Goal: Transaction & Acquisition: Purchase product/service

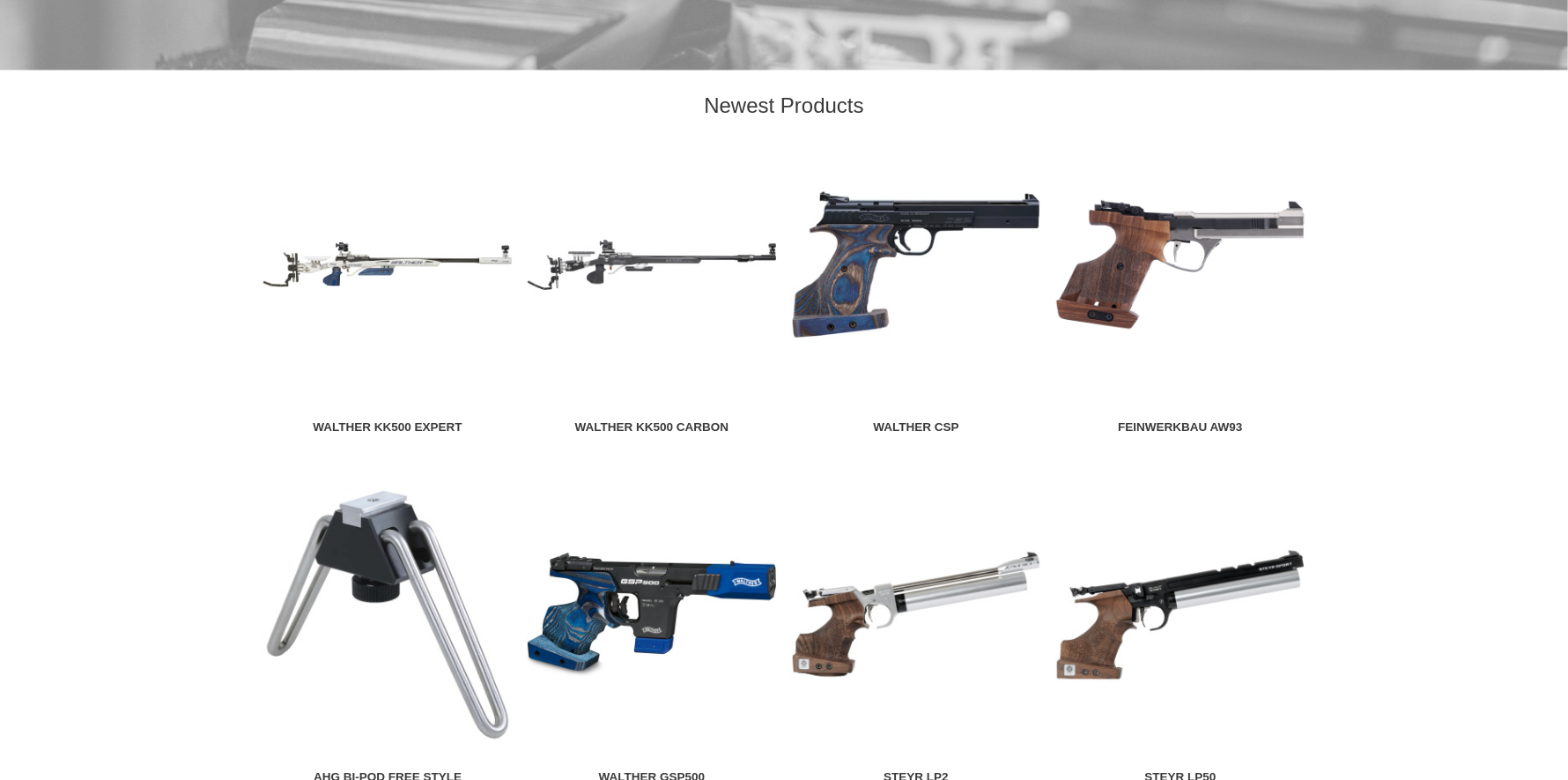
scroll to position [2027, 0]
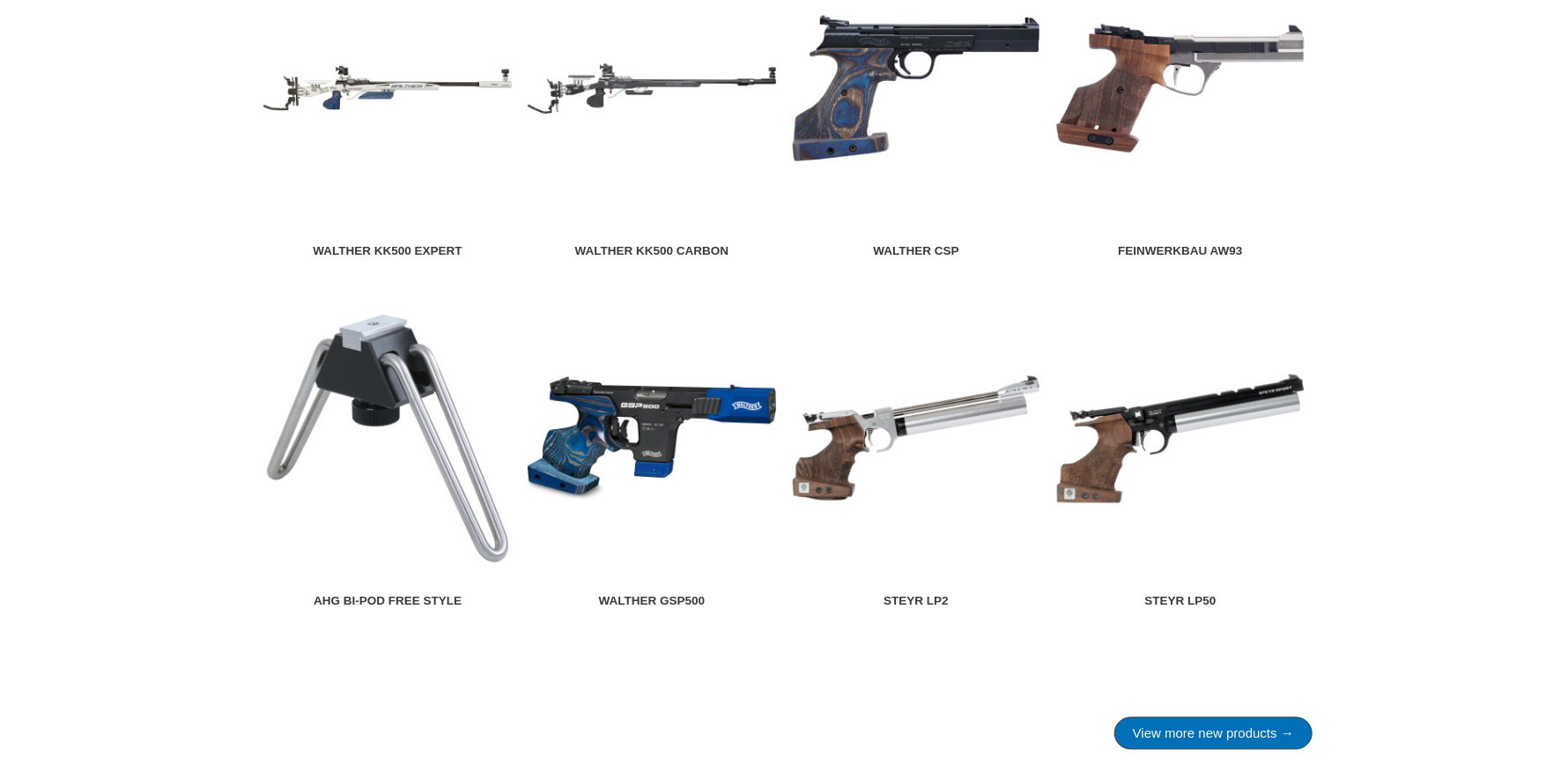
click at [1168, 732] on link "View more new products →" at bounding box center [1212, 733] width 198 height 33
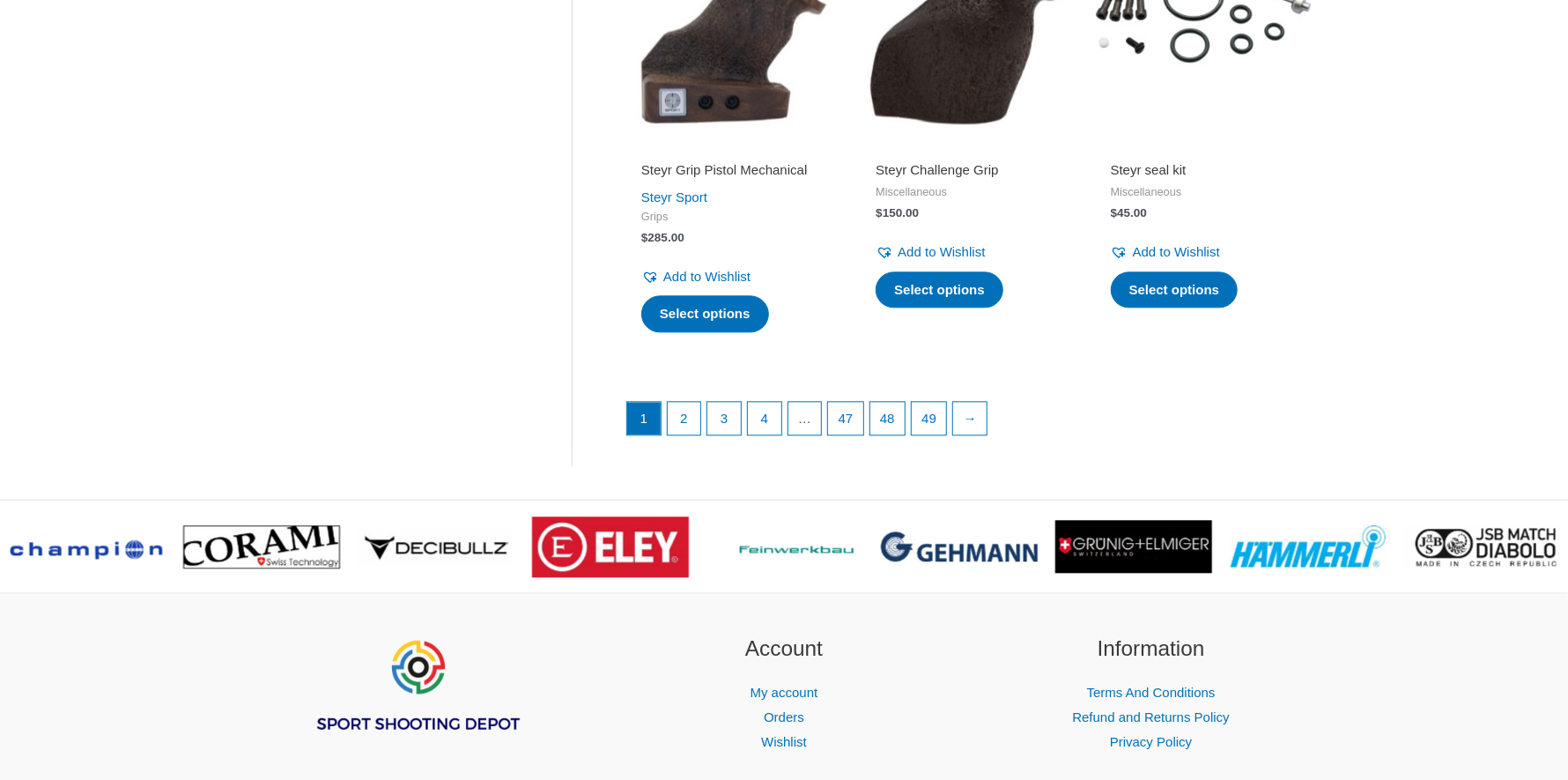
scroll to position [2467, 0]
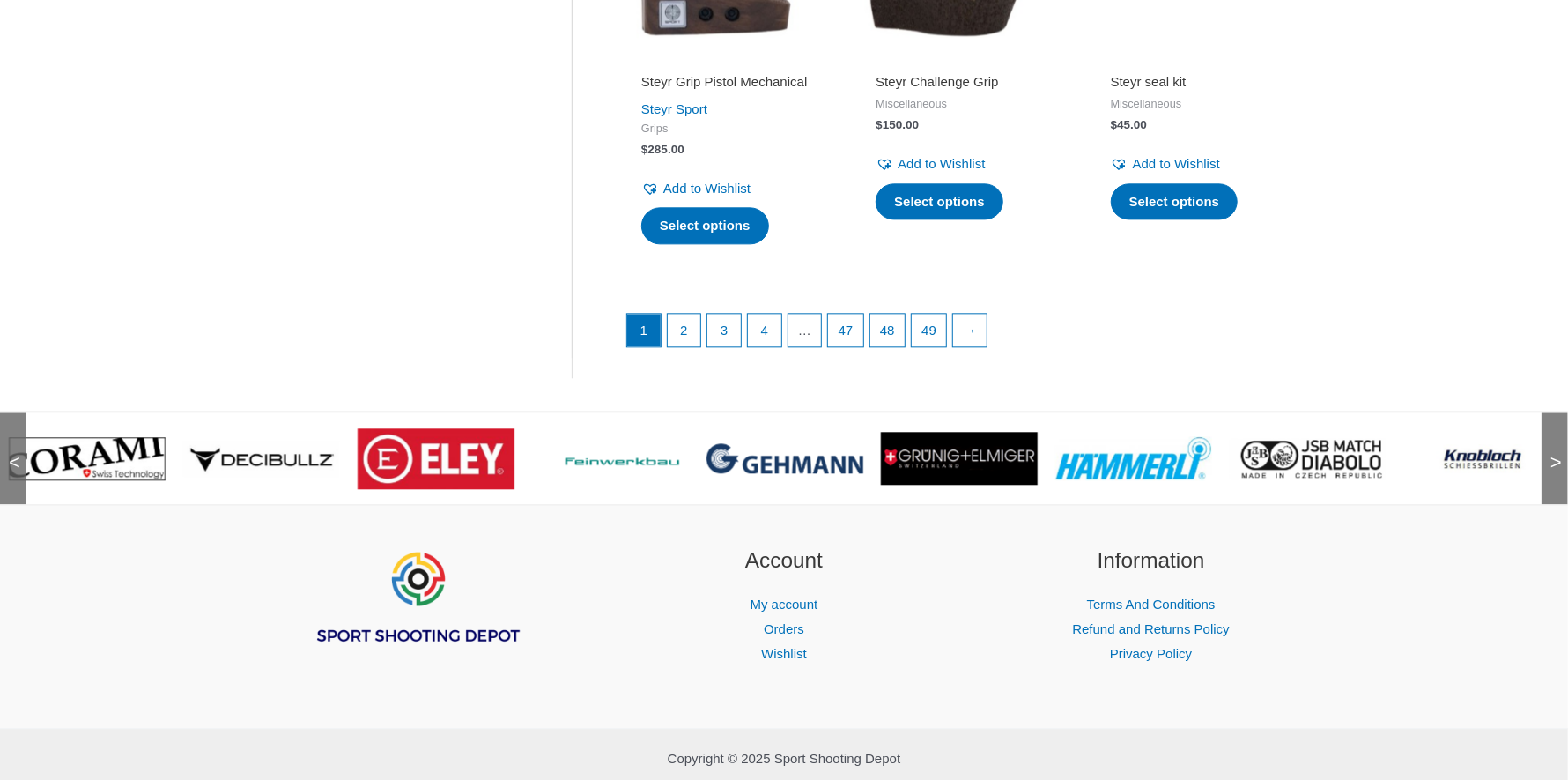
click at [1556, 453] on span ">" at bounding box center [1550, 445] width 18 height 18
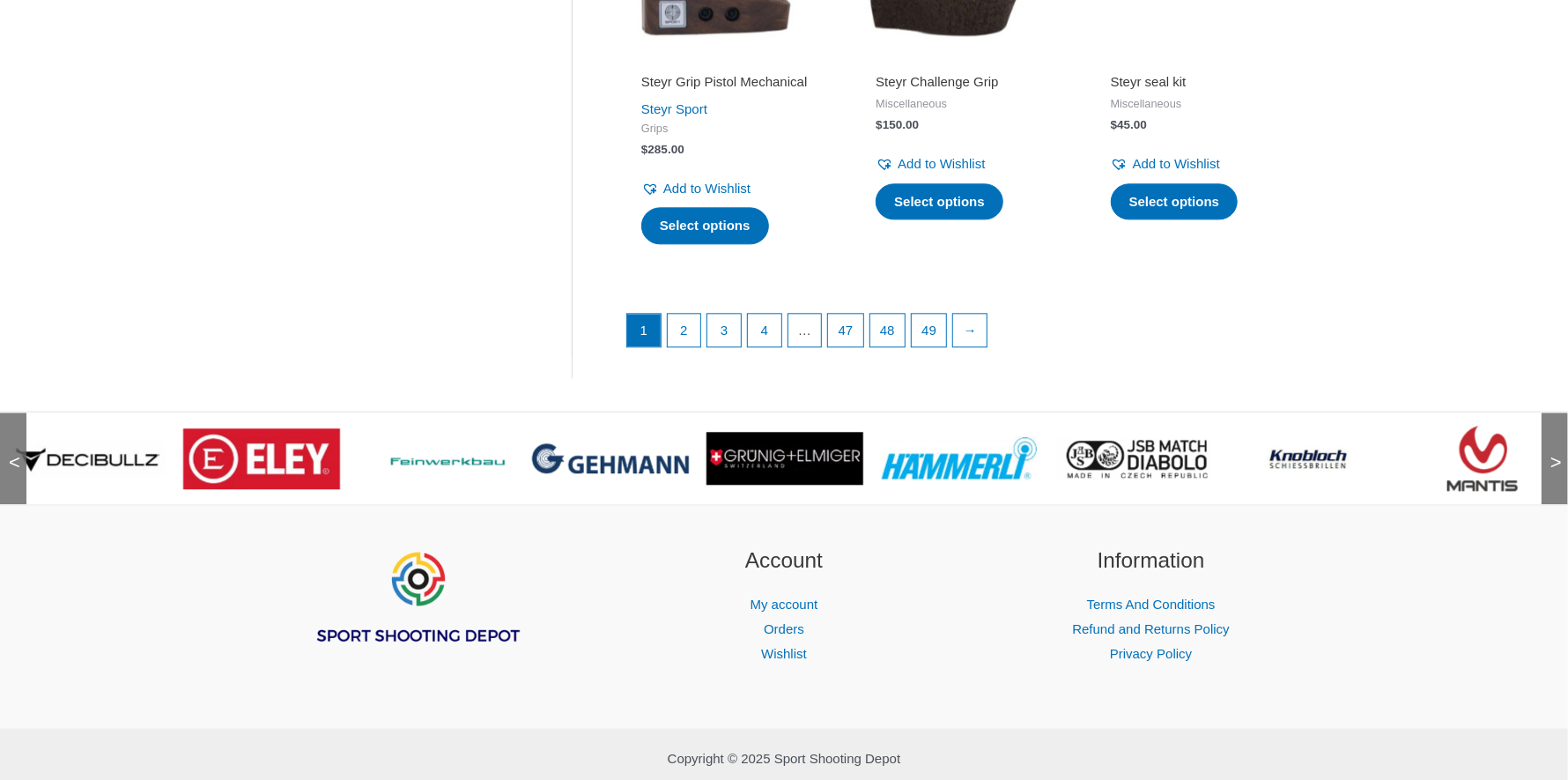
click at [1556, 453] on span ">" at bounding box center [1550, 445] width 18 height 18
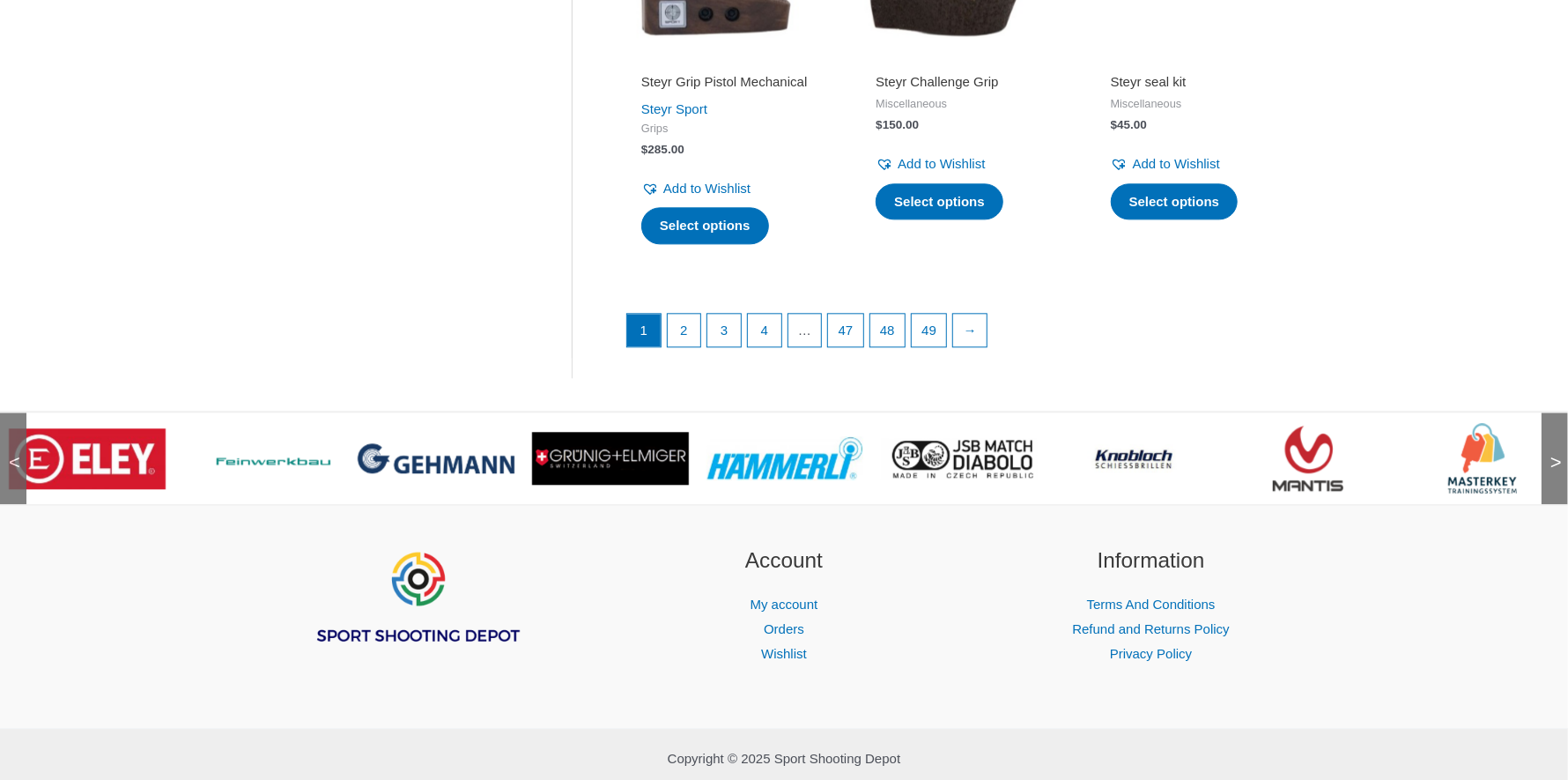
click at [1556, 453] on span ">" at bounding box center [1550, 445] width 18 height 18
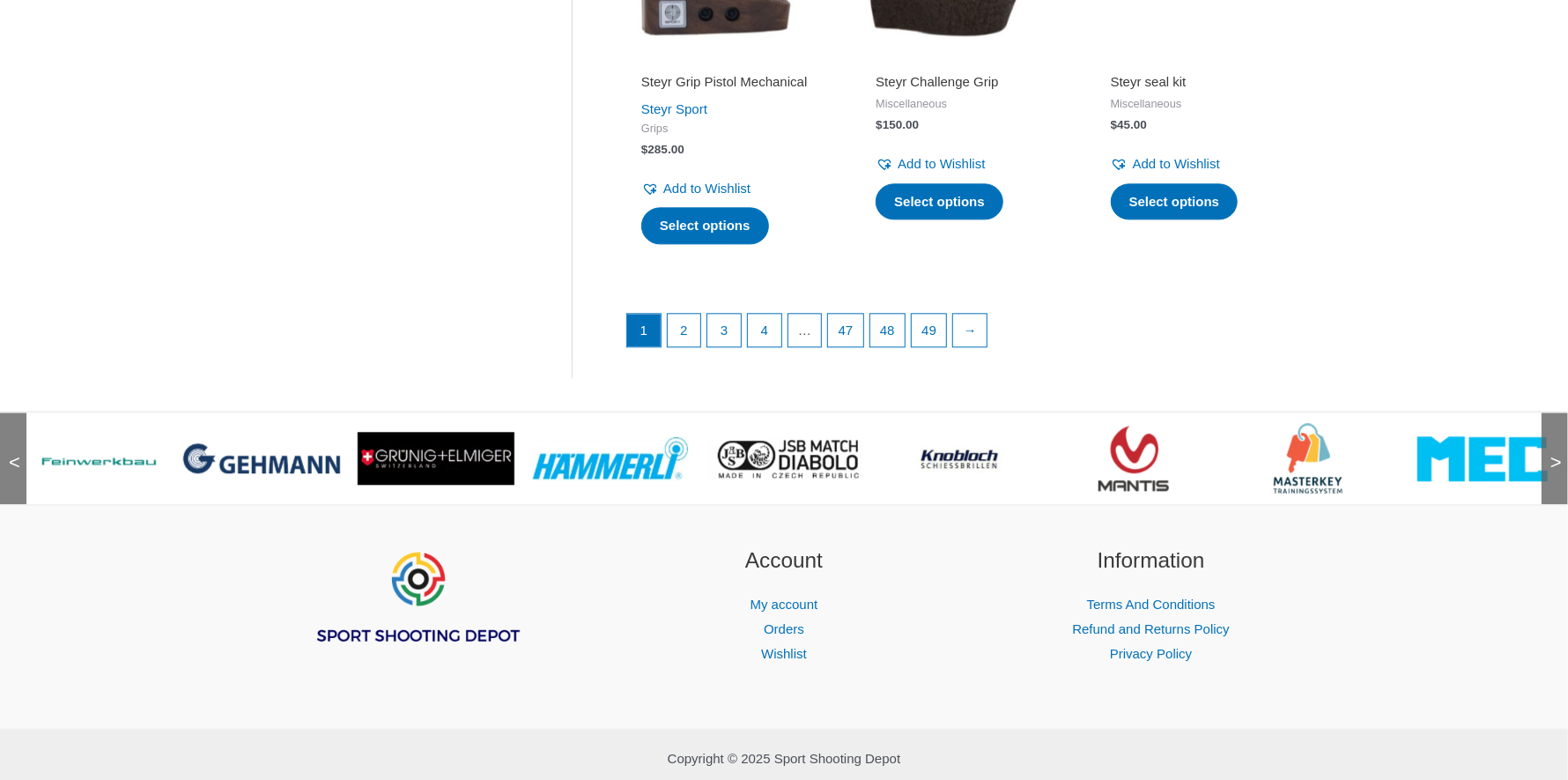
click at [1556, 453] on span ">" at bounding box center [1550, 445] width 18 height 18
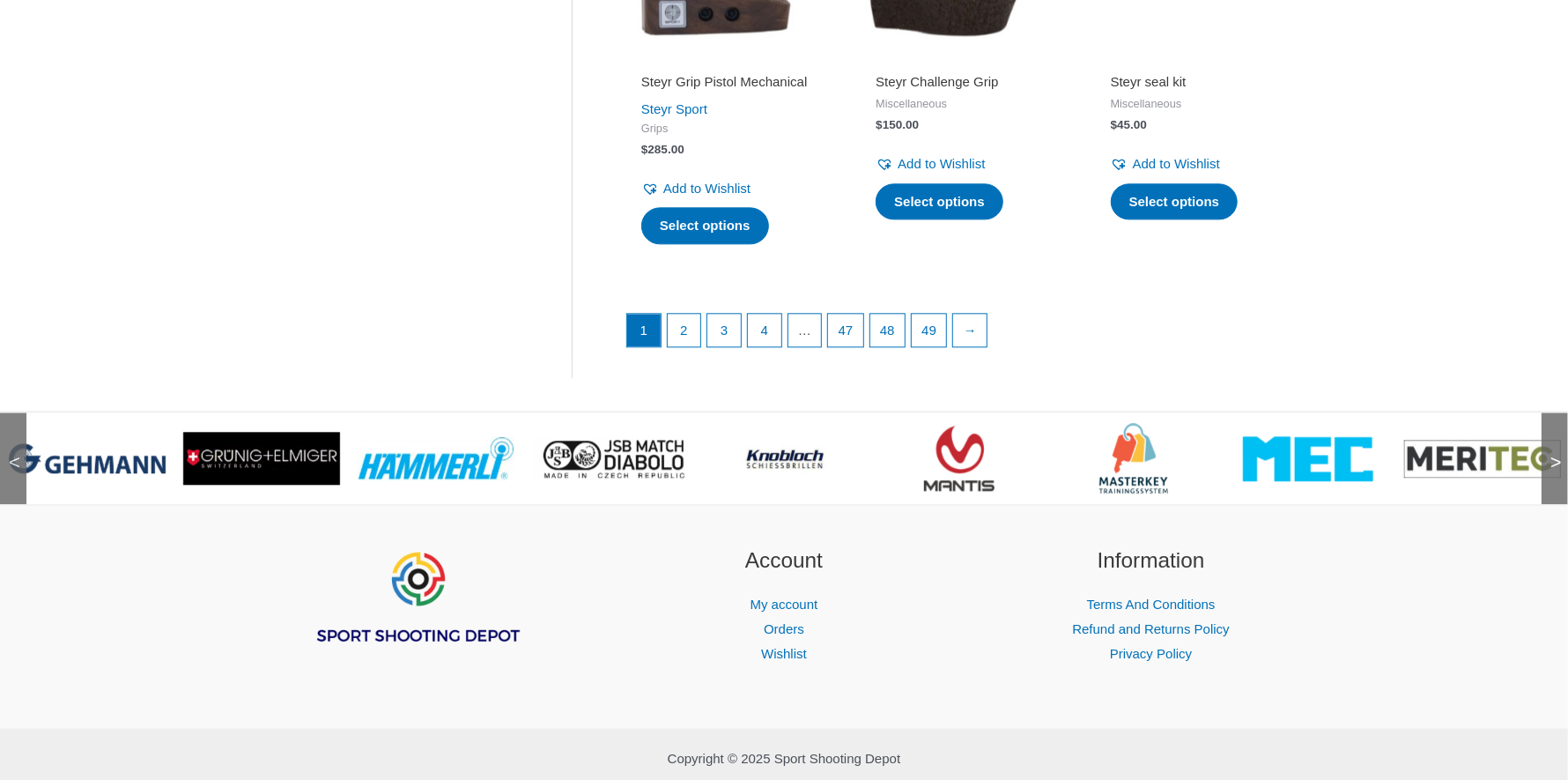
click at [1556, 453] on span ">" at bounding box center [1550, 445] width 18 height 18
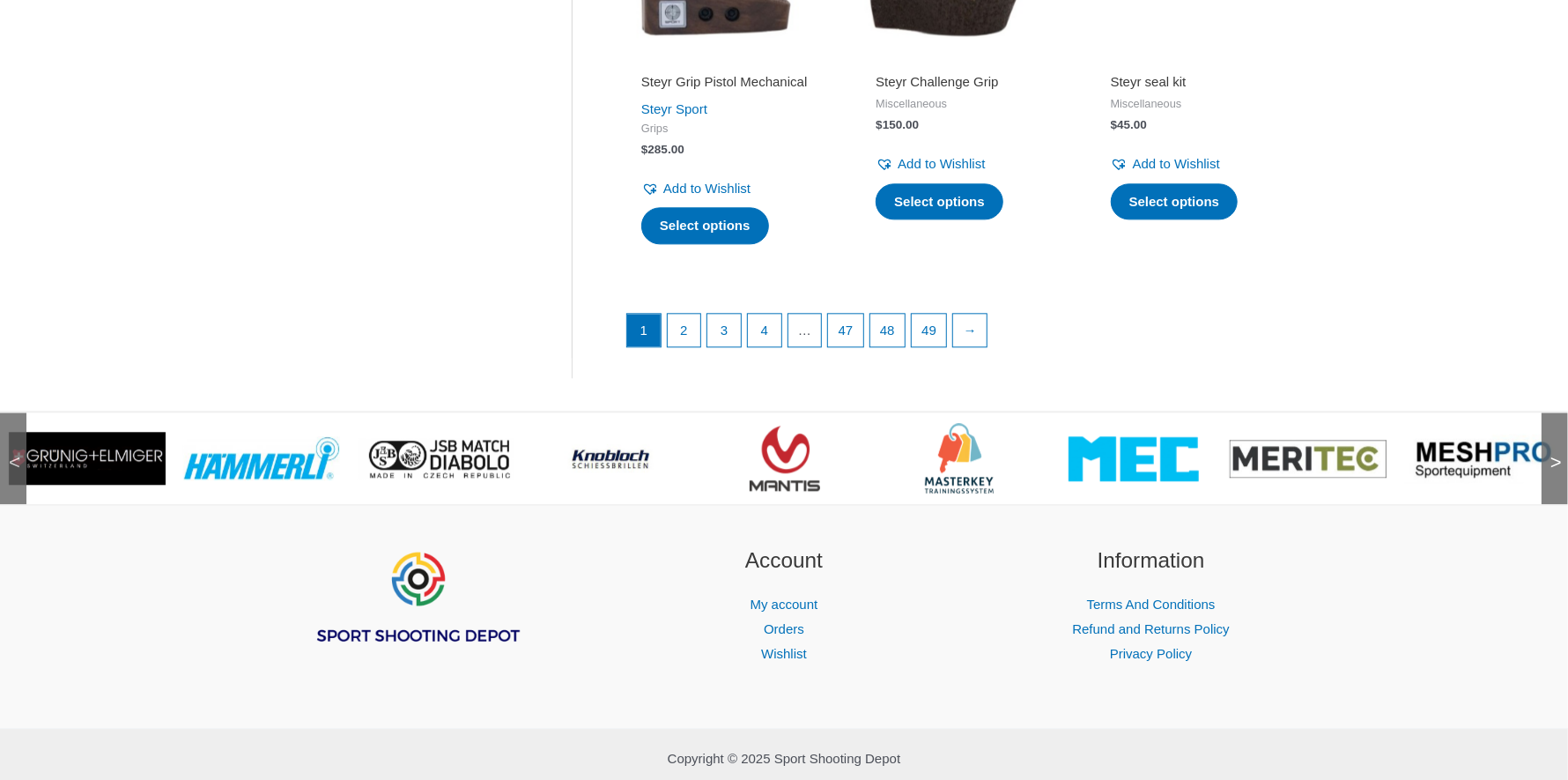
click at [1556, 453] on span ">" at bounding box center [1550, 445] width 18 height 18
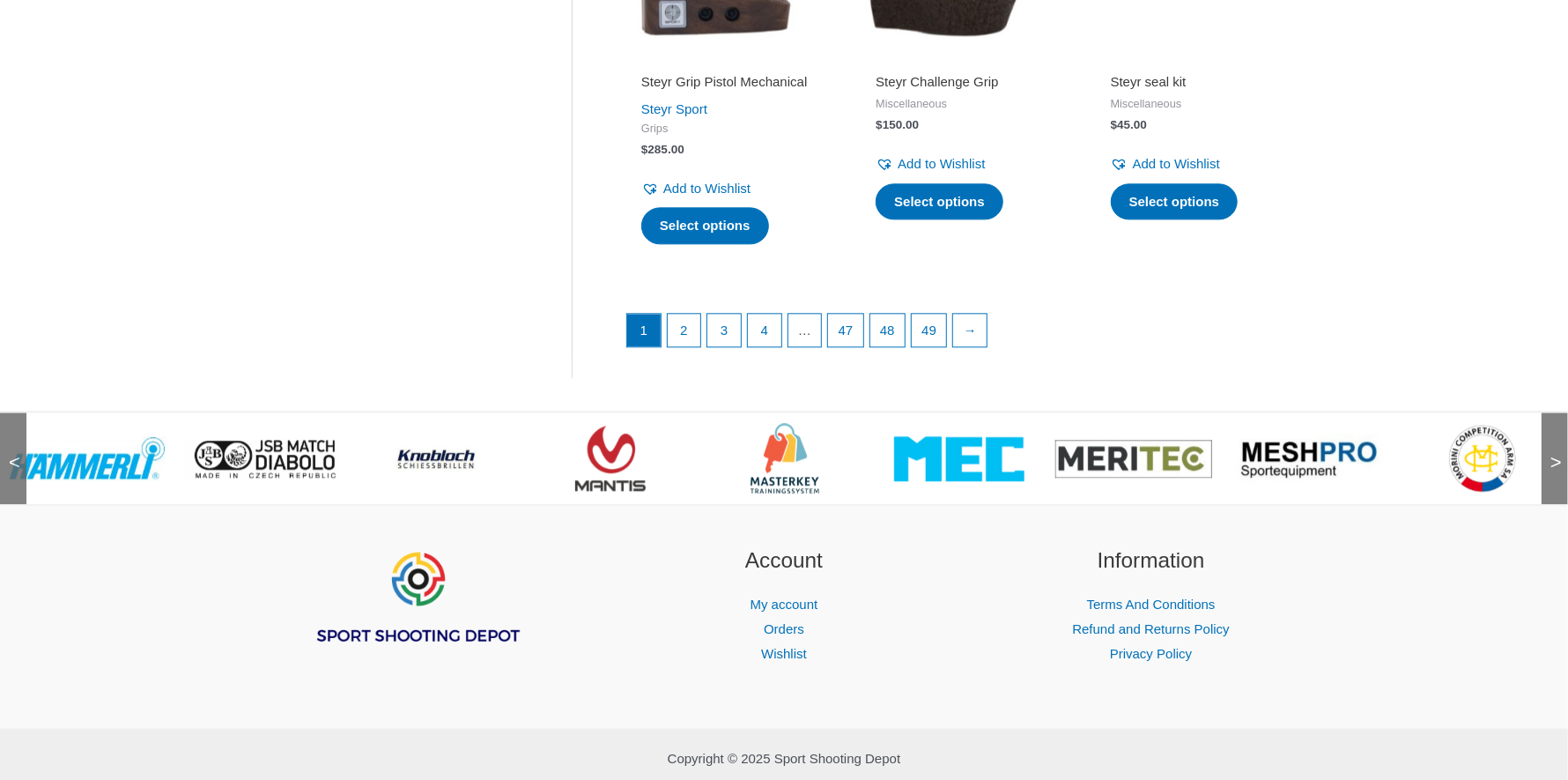
click at [1556, 453] on span ">" at bounding box center [1550, 445] width 18 height 18
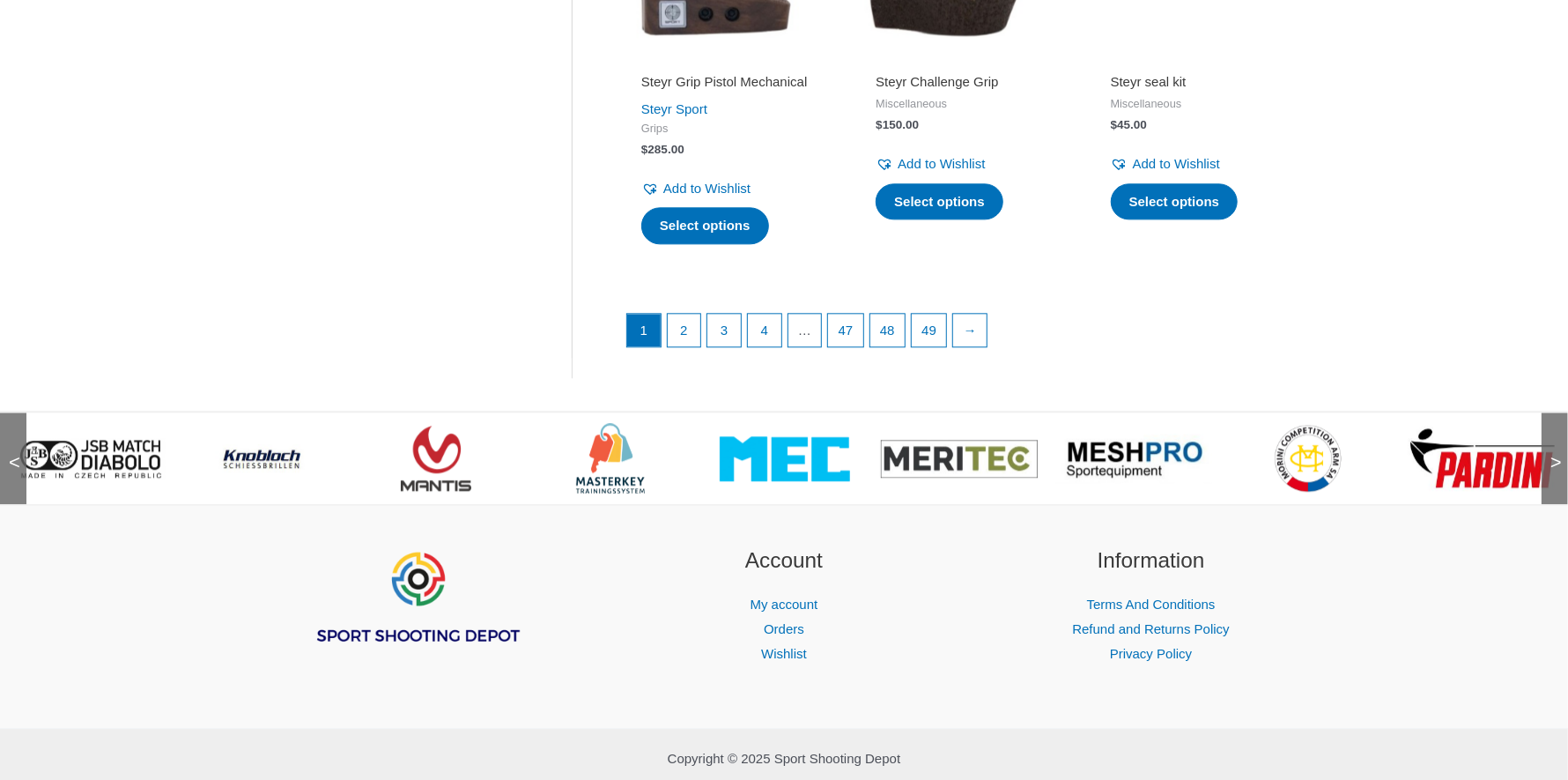
click at [1553, 453] on span ">" at bounding box center [1550, 445] width 18 height 18
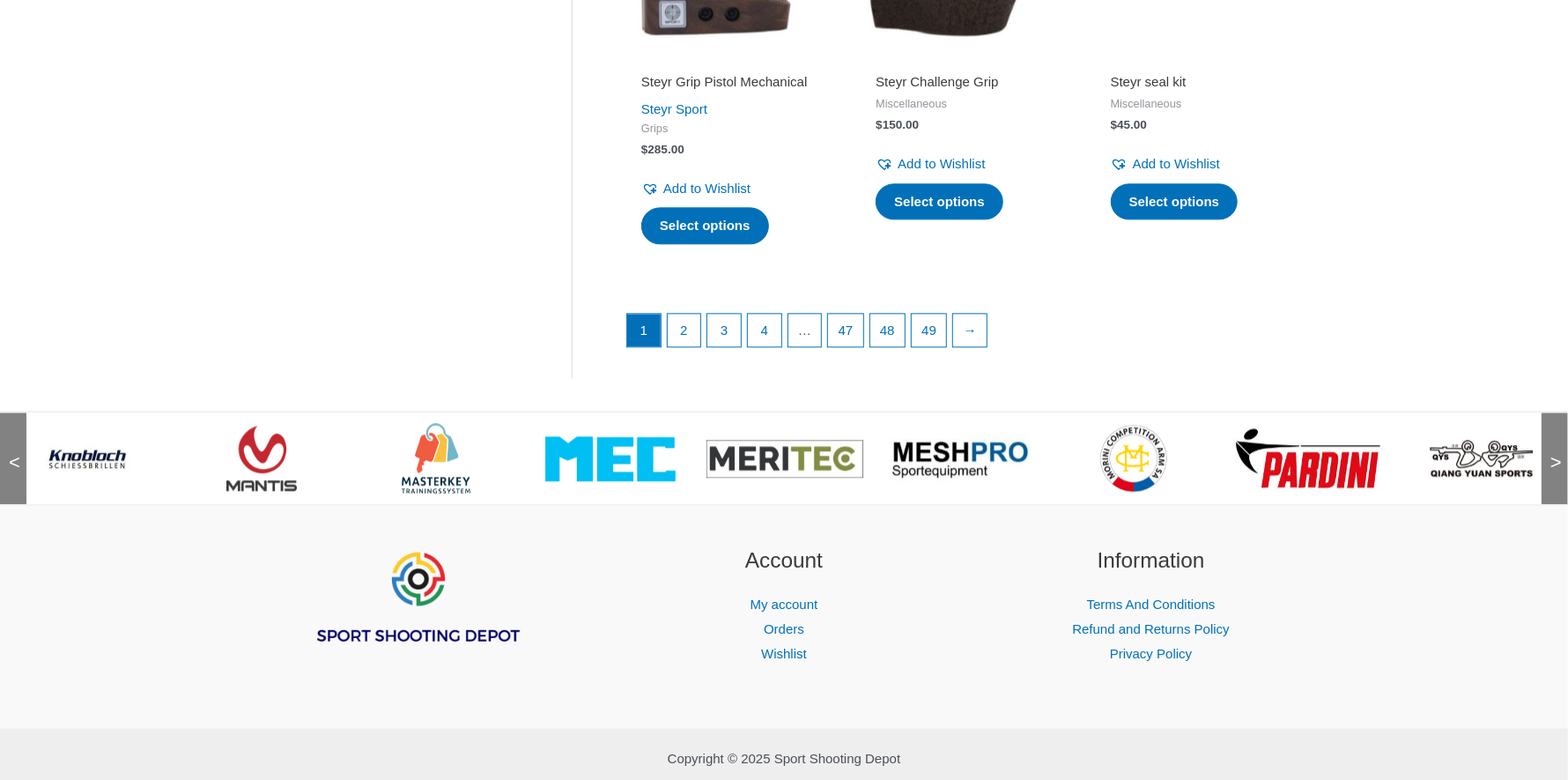
click at [1553, 453] on span ">" at bounding box center [1550, 445] width 18 height 18
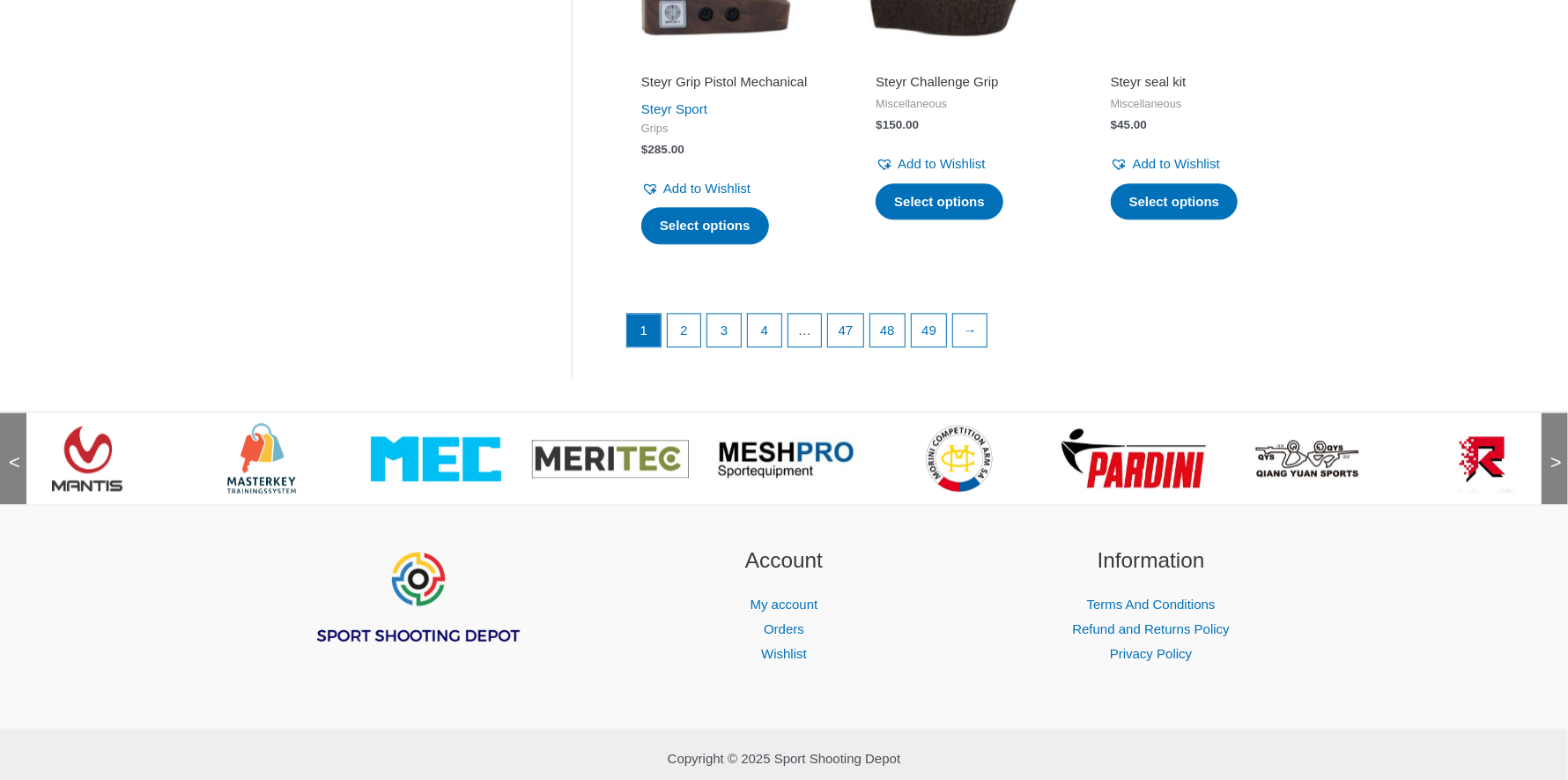
click at [1553, 453] on span ">" at bounding box center [1550, 445] width 18 height 18
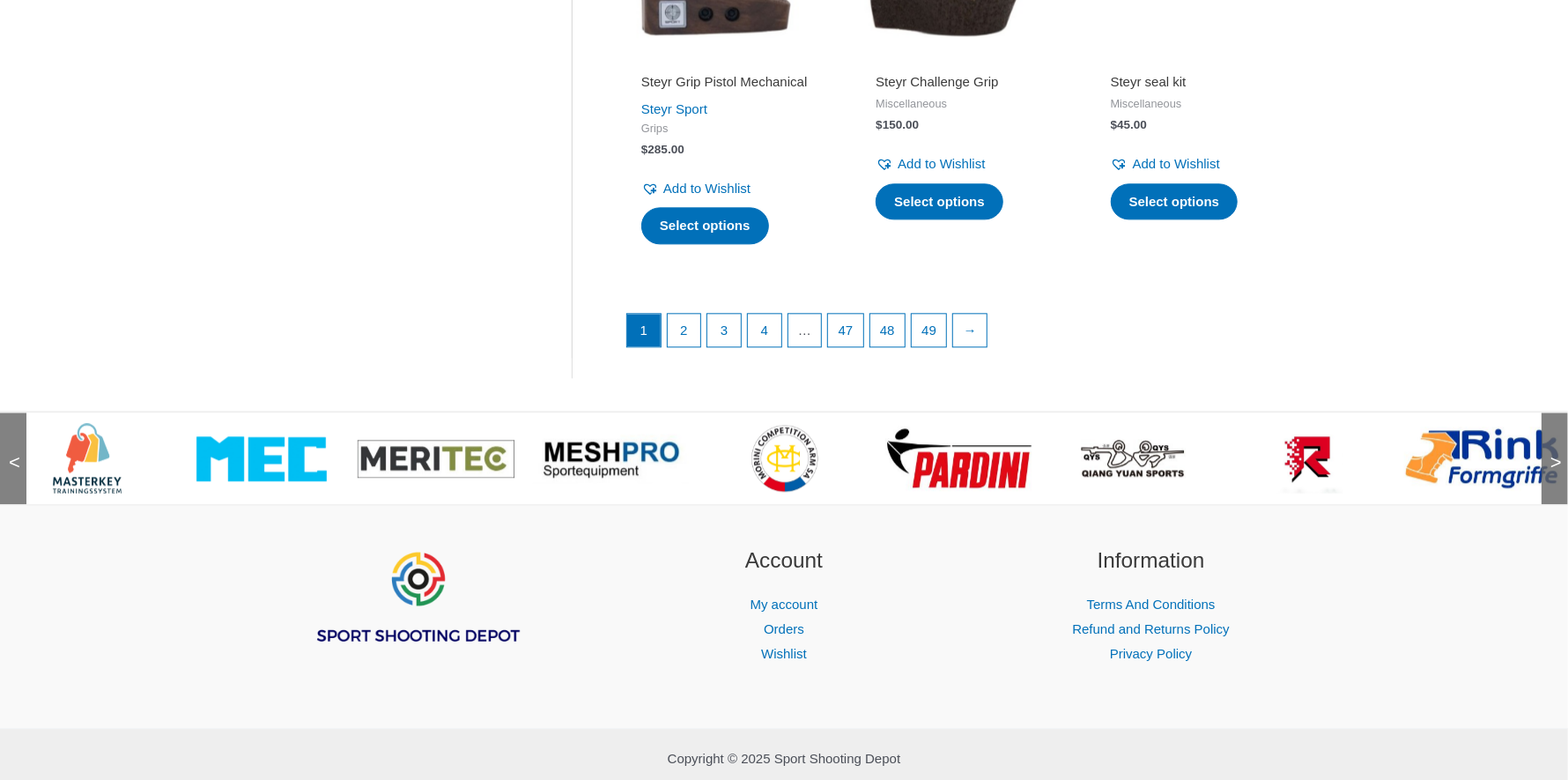
click at [1553, 453] on span ">" at bounding box center [1550, 445] width 18 height 18
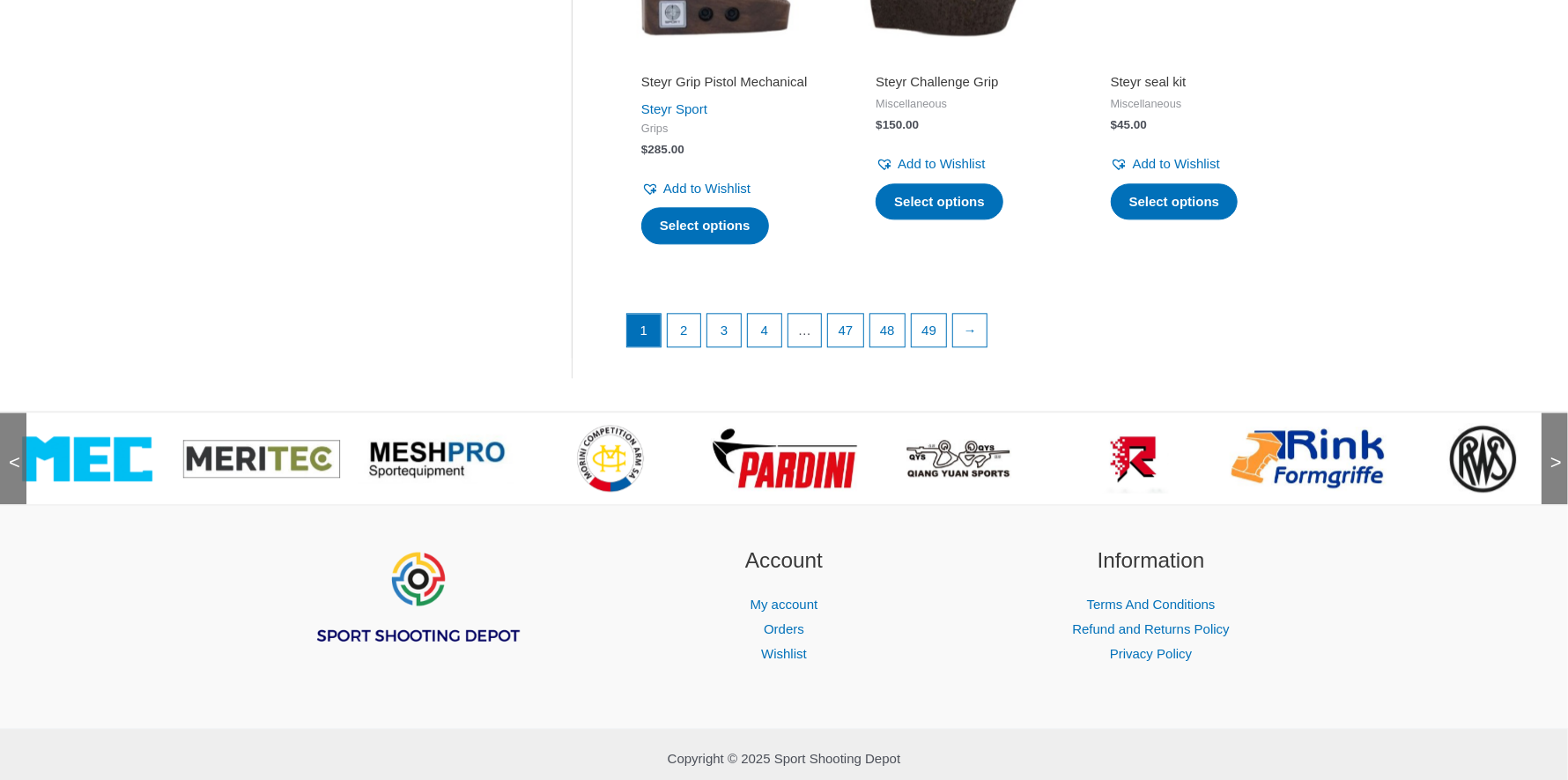
click at [1553, 453] on span ">" at bounding box center [1550, 445] width 18 height 18
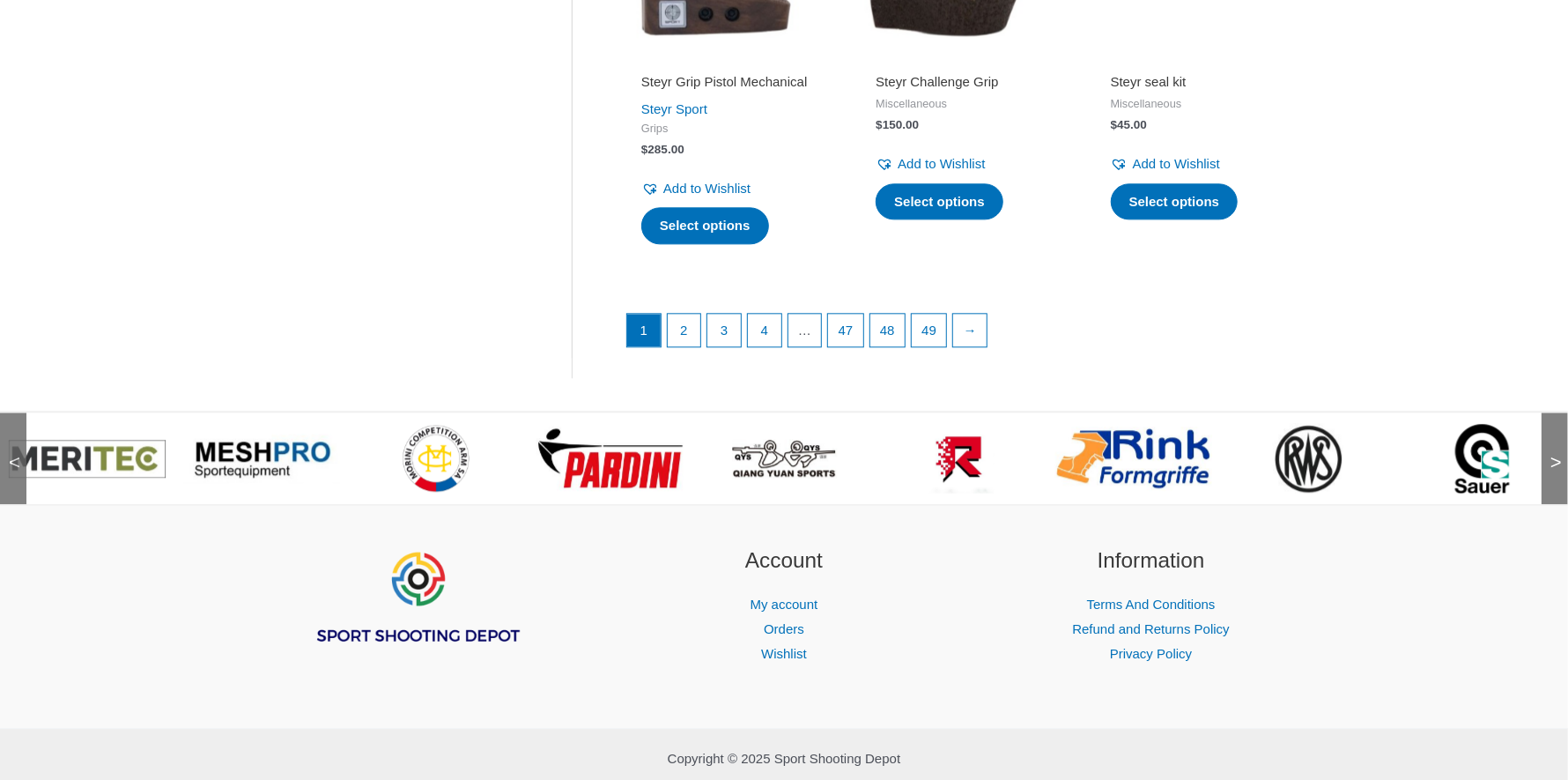
click at [1553, 453] on span ">" at bounding box center [1550, 445] width 18 height 18
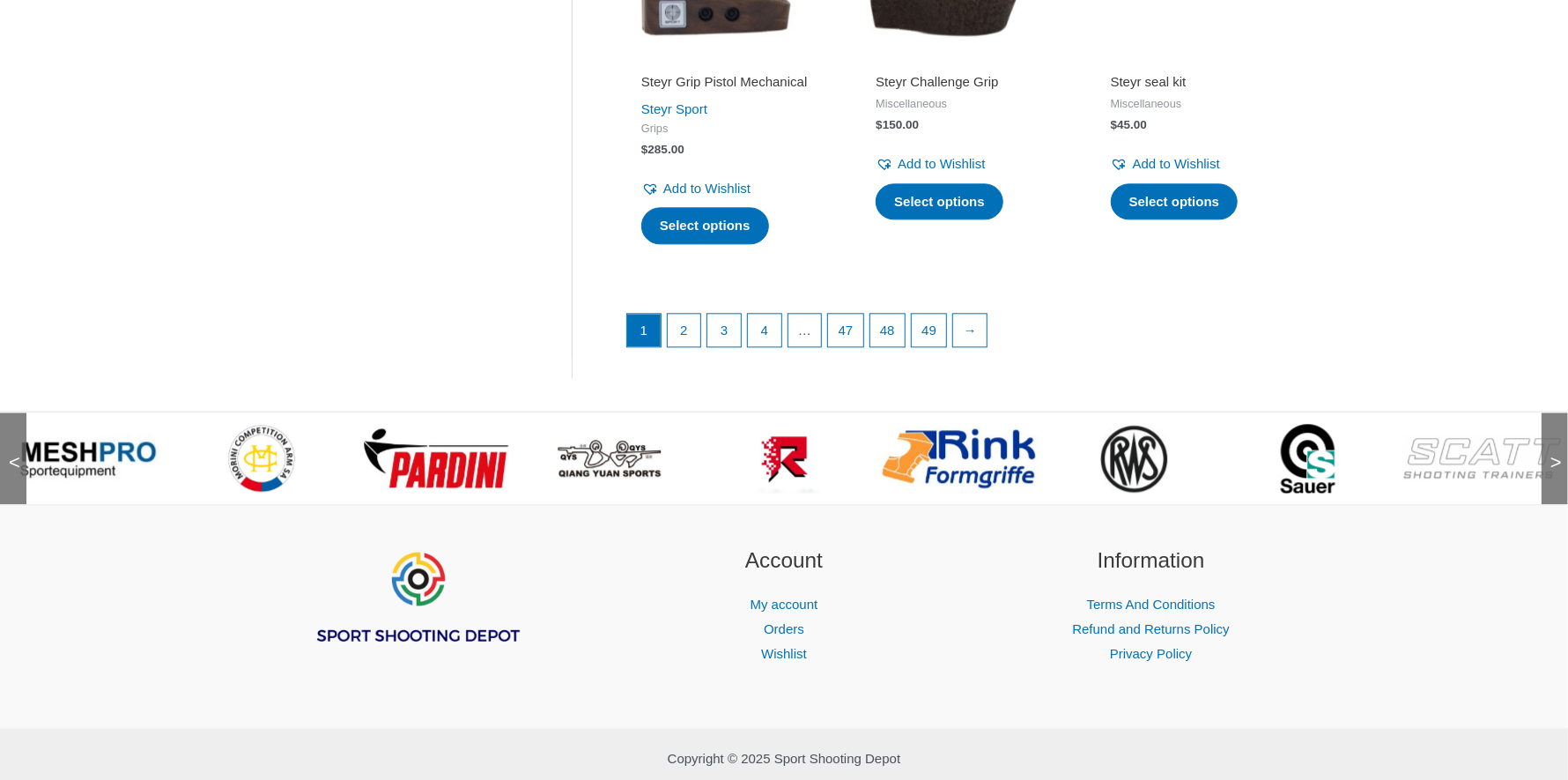
click at [1553, 453] on span ">" at bounding box center [1550, 445] width 18 height 18
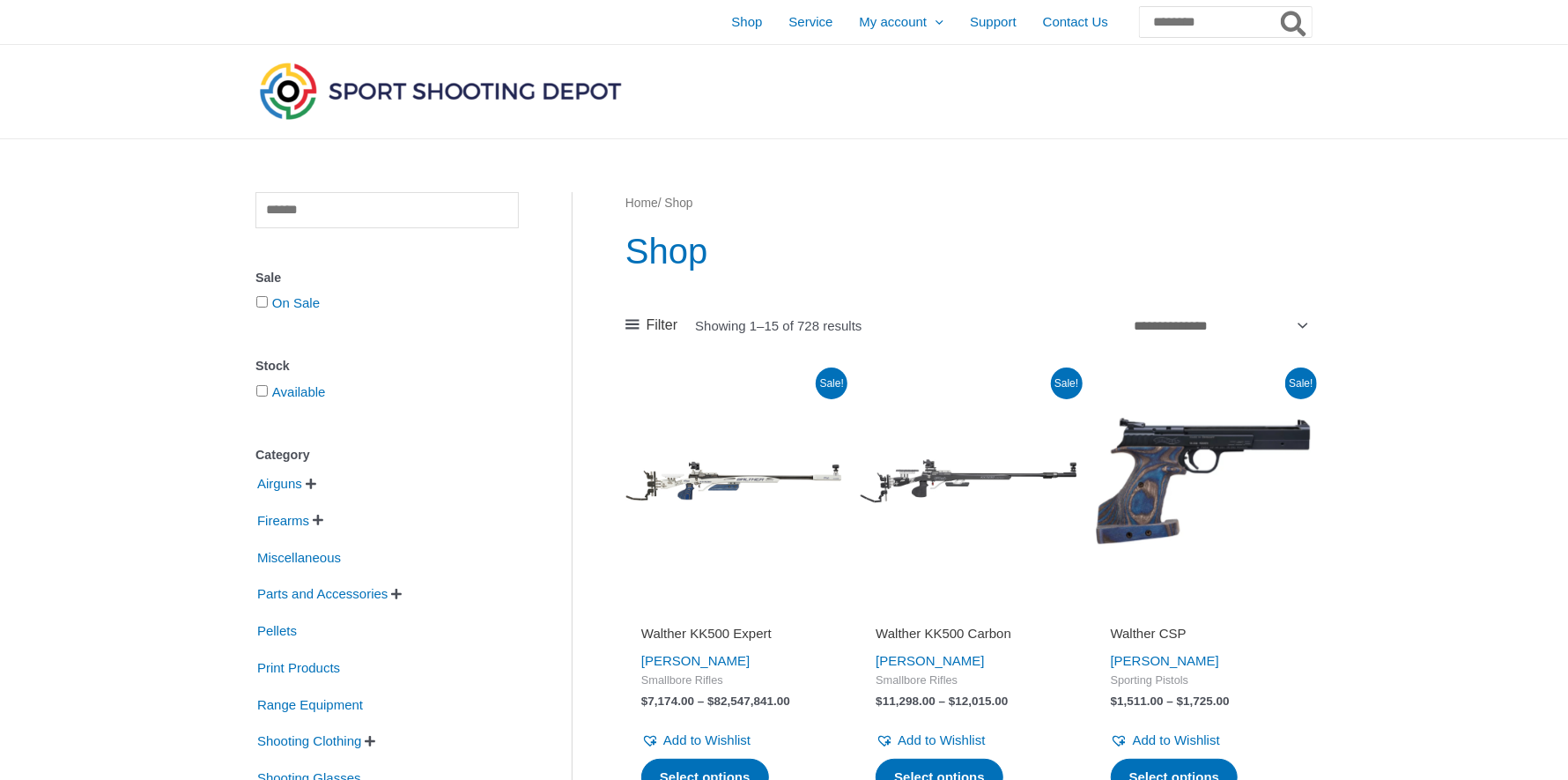
scroll to position [176, 0]
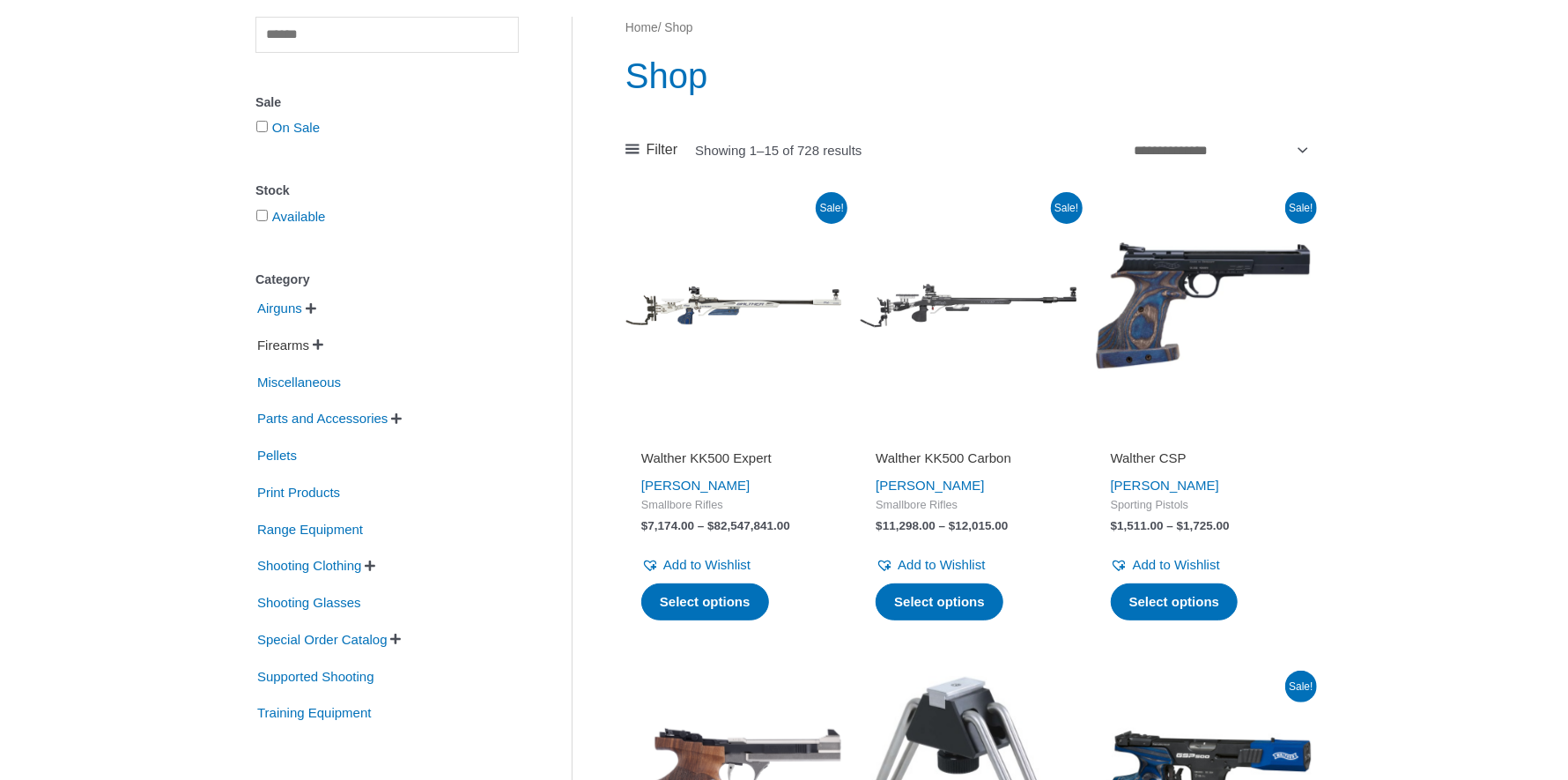
click at [278, 342] on span "Firearms" at bounding box center [283, 345] width 56 height 30
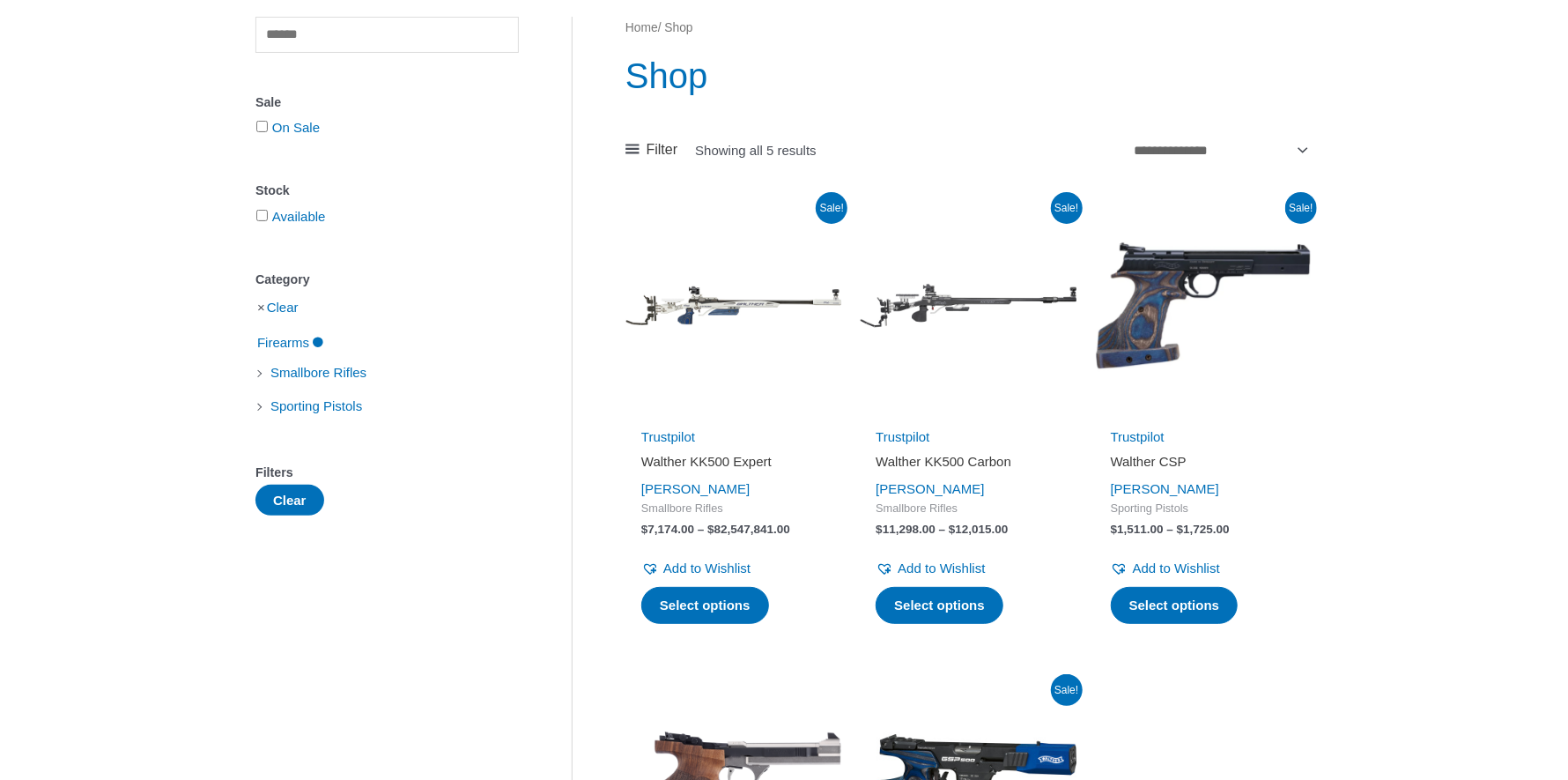
scroll to position [87, 0]
